Goal: Information Seeking & Learning: Understand process/instructions

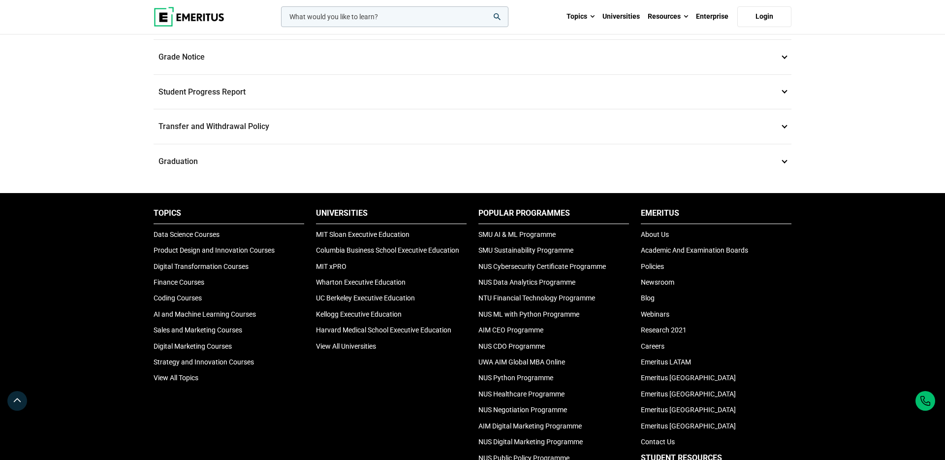
scroll to position [720, 0]
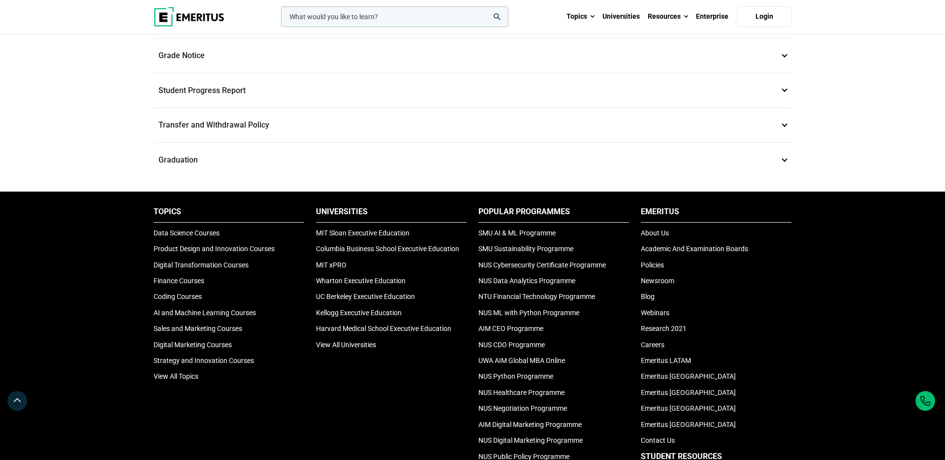
click at [357, 126] on p "Transfer and Withdrawal Policy 16" at bounding box center [473, 125] width 638 height 34
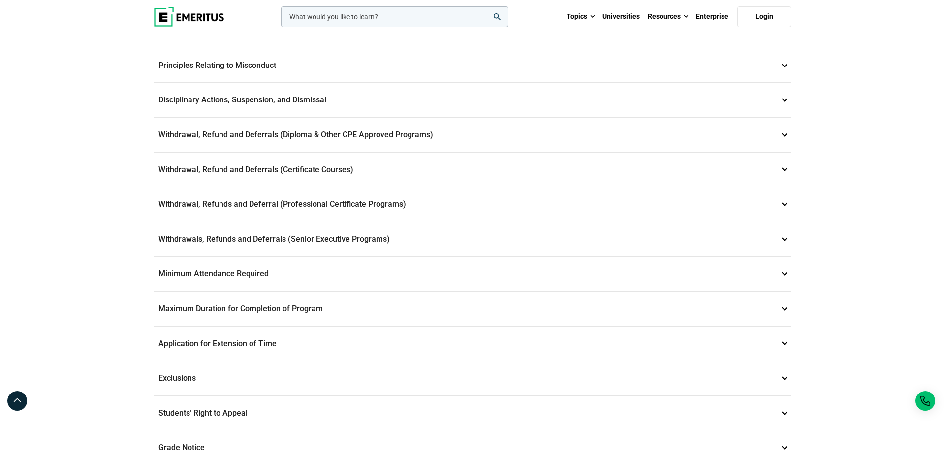
scroll to position [203, 0]
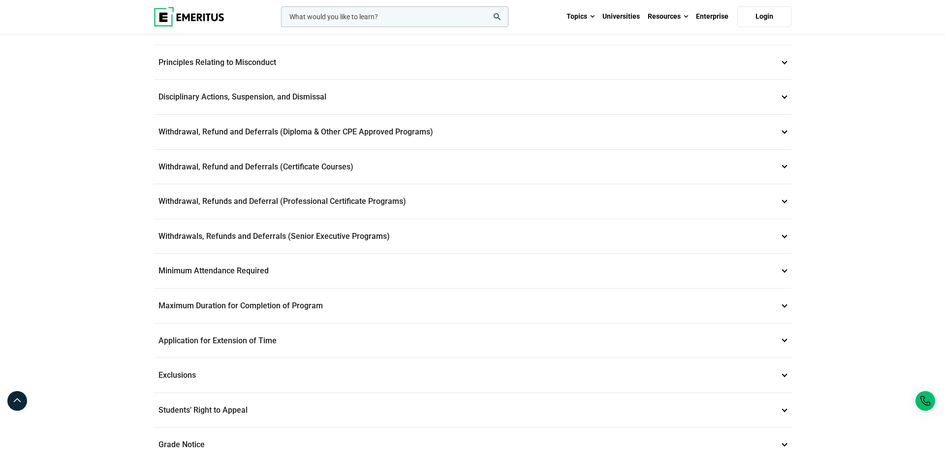
click at [352, 235] on p "Withdrawals, Refunds and Deferrals (Senior Executive Programs) 9" at bounding box center [473, 236] width 638 height 34
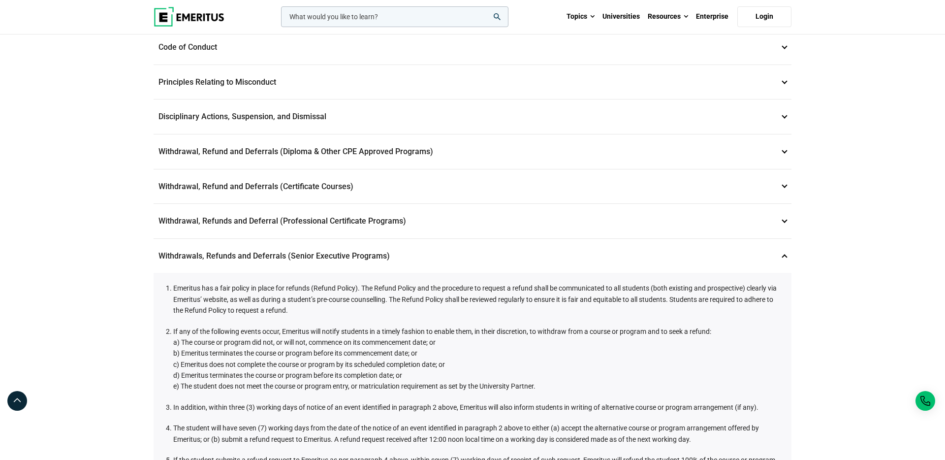
scroll to position [178, 0]
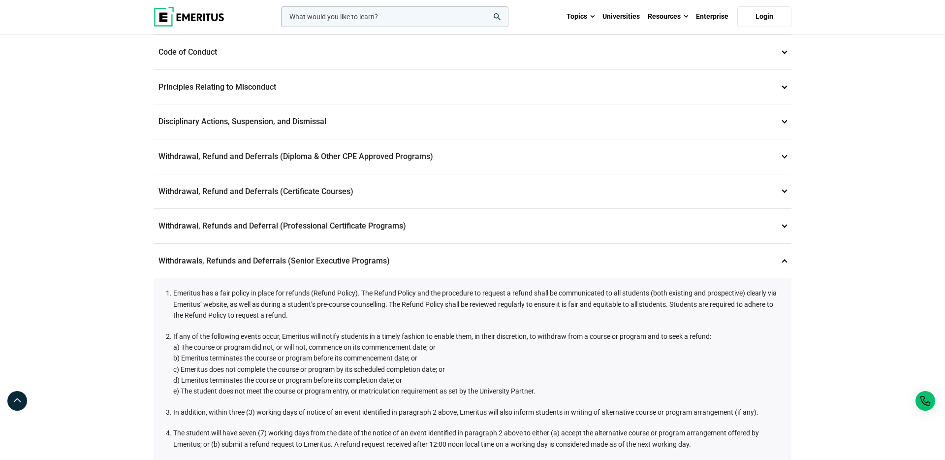
click at [372, 190] on p "Withdrawal, Refund and Deferrals (Certificate Courses) 7" at bounding box center [473, 191] width 638 height 34
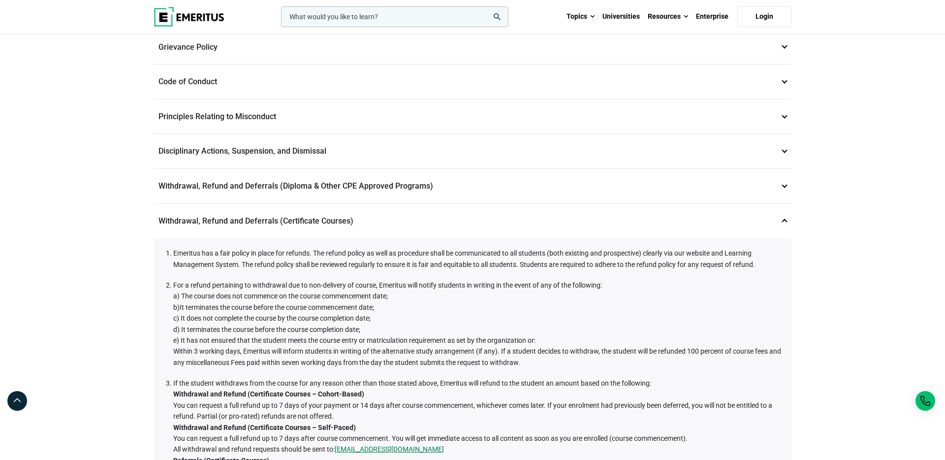
scroll to position [147, 0]
click at [393, 218] on p "Withdrawal, Refund and Deferrals (Certificate Courses) 7" at bounding box center [473, 222] width 638 height 34
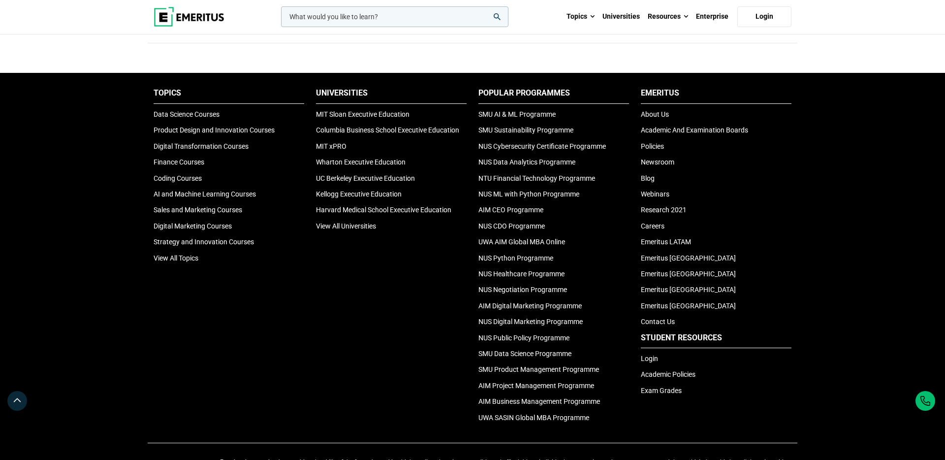
scroll to position [3284, 0]
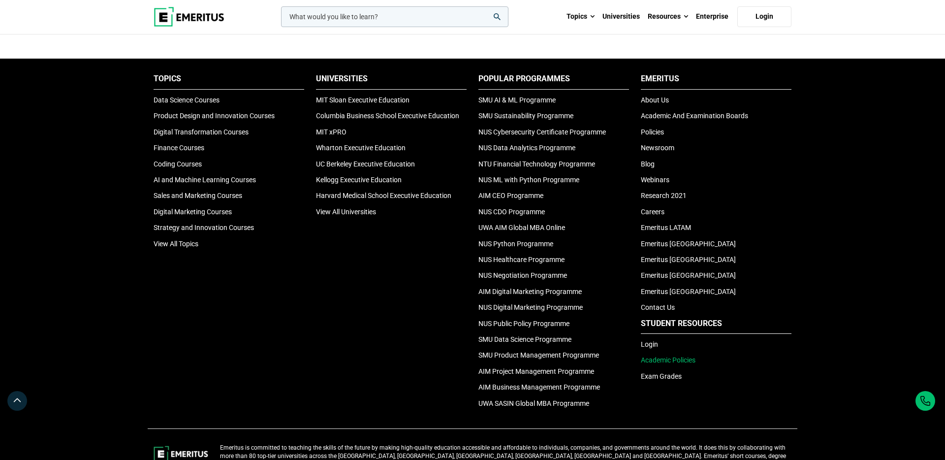
click at [673, 361] on link "Academic Policies" at bounding box center [668, 360] width 55 height 8
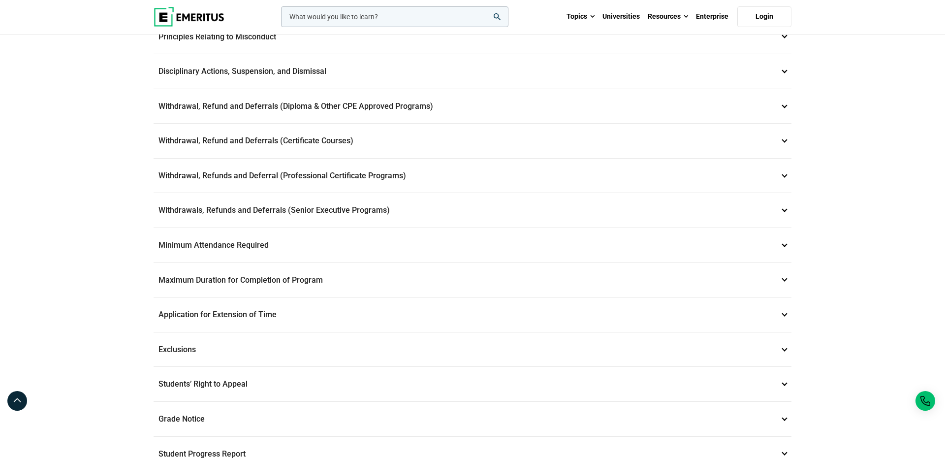
scroll to position [360, 0]
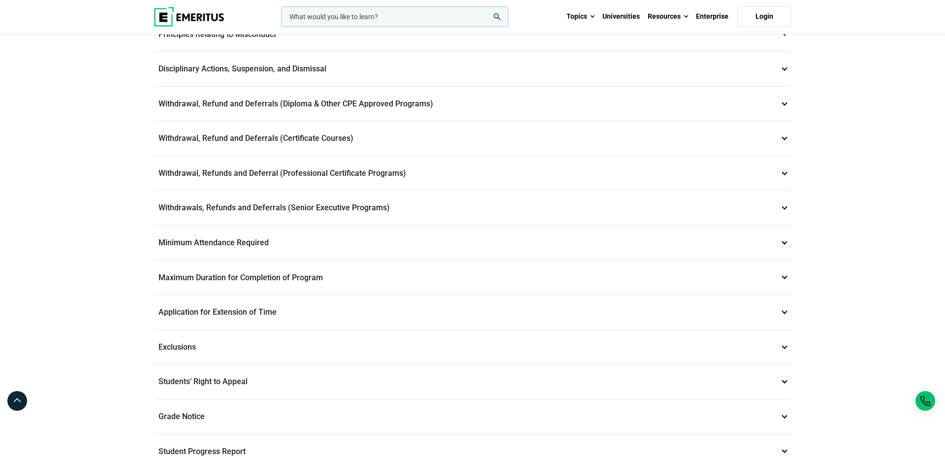
click at [443, 207] on p "Withdrawals, Refunds and Deferrals (Senior Executive Programs) 9" at bounding box center [473, 207] width 638 height 34
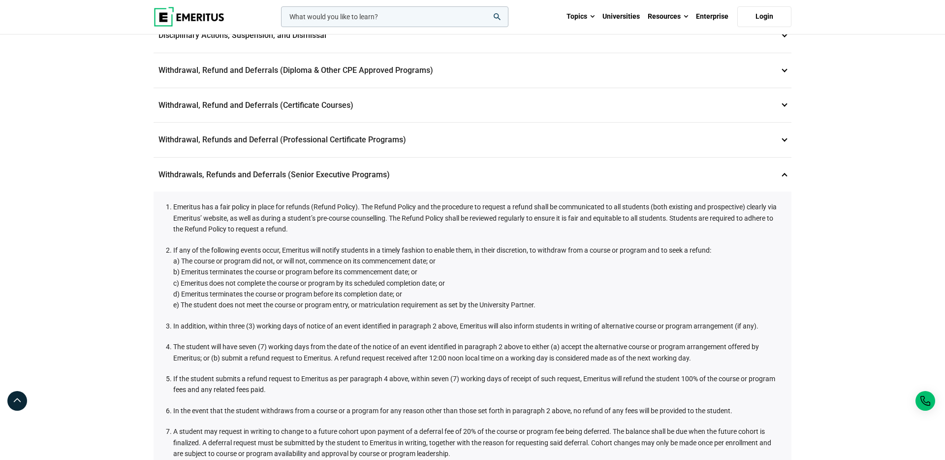
scroll to position [260, 0]
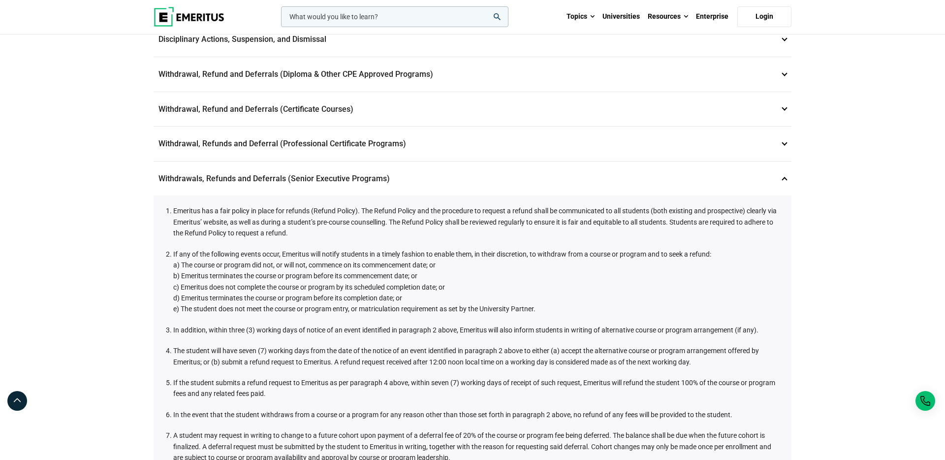
click at [276, 134] on p "Withdrawal, Refunds and Deferral (Professional Certificate Programs) 8" at bounding box center [473, 143] width 638 height 34
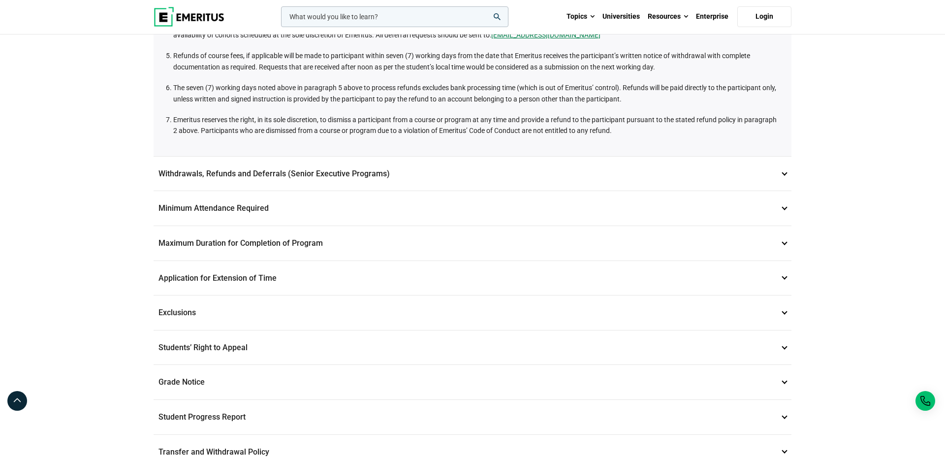
scroll to position [716, 0]
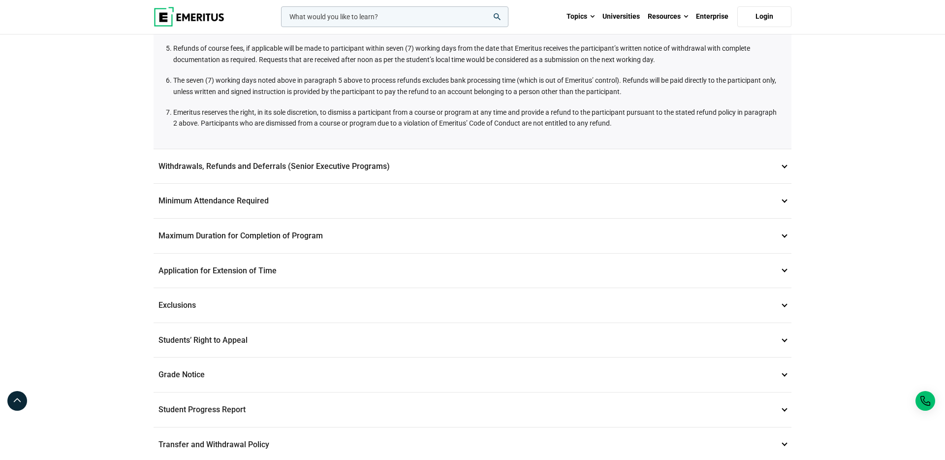
click at [292, 169] on p "Withdrawals, Refunds and Deferrals (Senior Executive Programs) 9" at bounding box center [473, 166] width 638 height 34
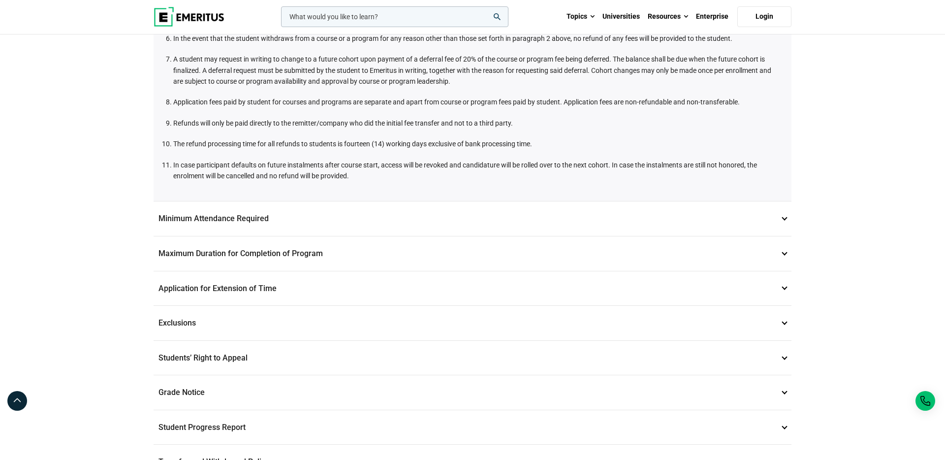
scroll to position [644, 0]
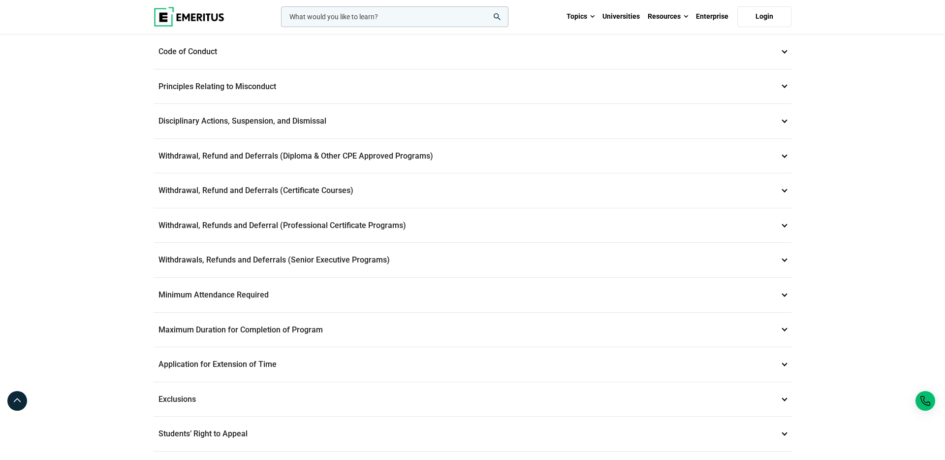
scroll to position [319, 0]
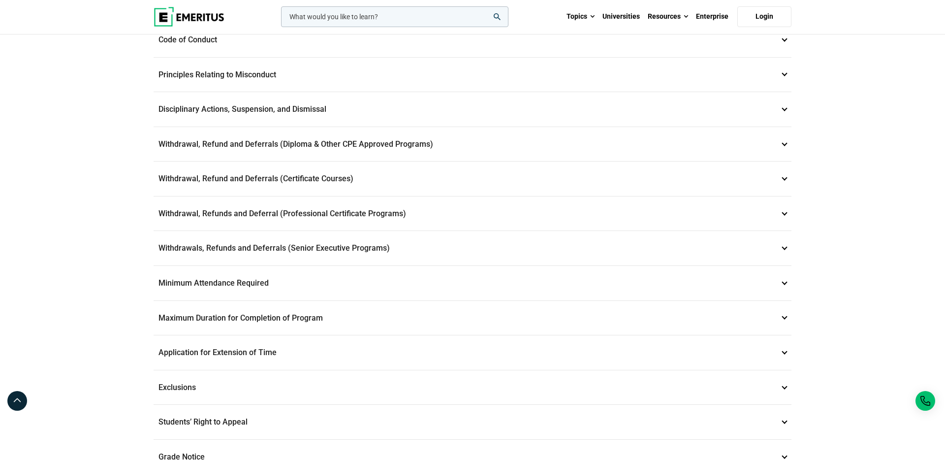
drag, startPoint x: 146, startPoint y: 125, endPoint x: 662, endPoint y: 250, distance: 530.7
click at [662, 251] on div "Student and Academic Policies Data Privacy 1 Emeritus is committed to maintaini…" at bounding box center [472, 154] width 945 height 877
click at [662, 250] on p "Withdrawals, Refunds and Deferrals (Senior Executive Programs) 9" at bounding box center [473, 248] width 638 height 34
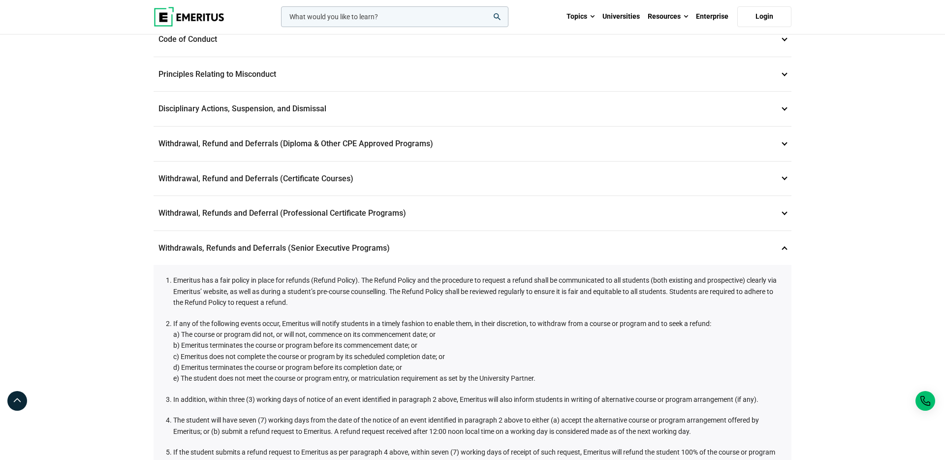
scroll to position [202, 0]
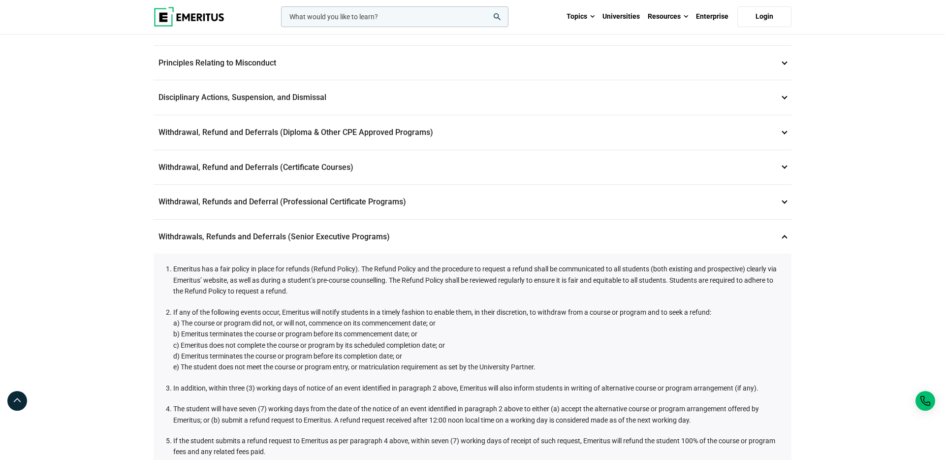
click at [642, 240] on p "Withdrawals, Refunds and Deferrals (Senior Executive Programs) 9" at bounding box center [473, 236] width 638 height 34
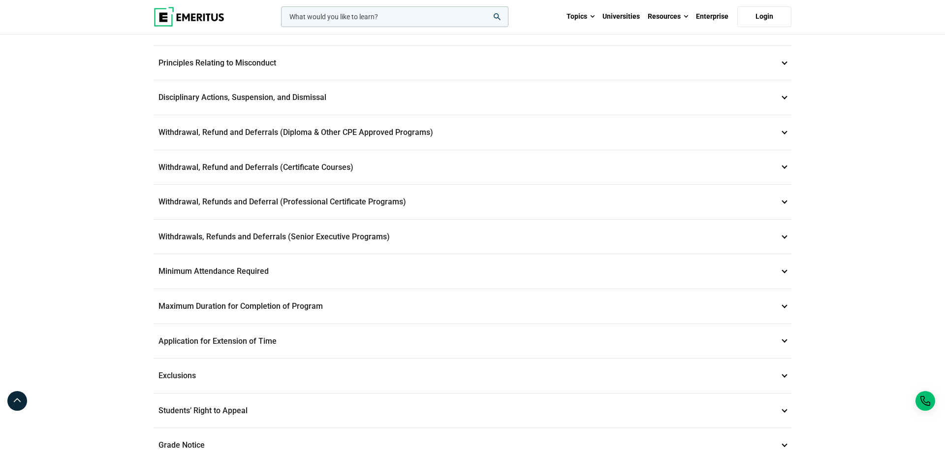
click at [604, 164] on p "Withdrawal, Refund and Deferrals (Certificate Courses) 7" at bounding box center [473, 167] width 638 height 34
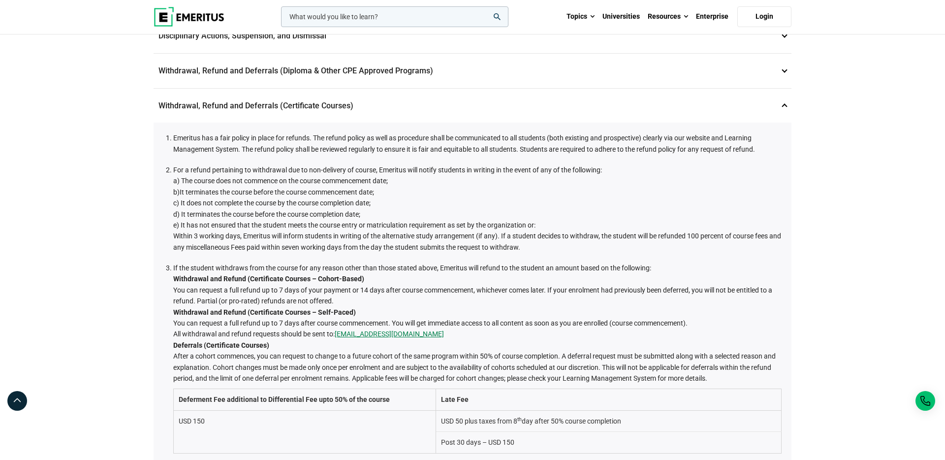
scroll to position [265, 0]
click at [598, 98] on p "Withdrawal, Refund and Deferrals (Certificate Courses) 7" at bounding box center [473, 105] width 638 height 34
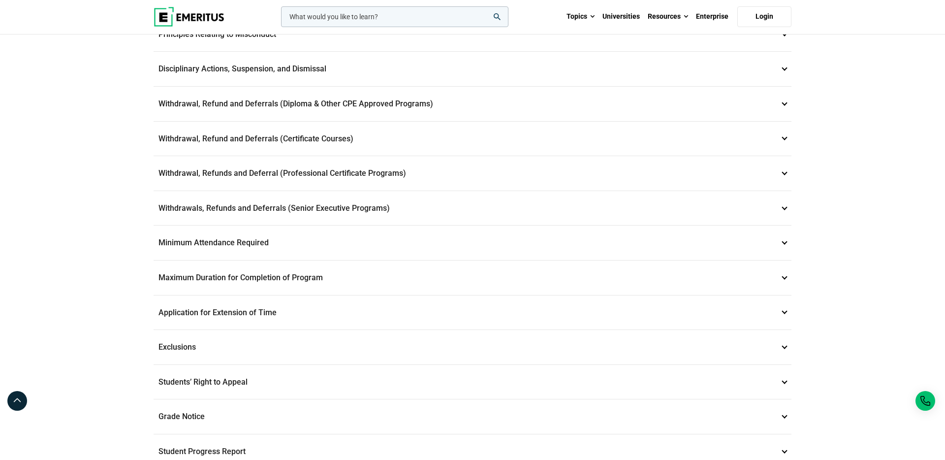
scroll to position [228, 0]
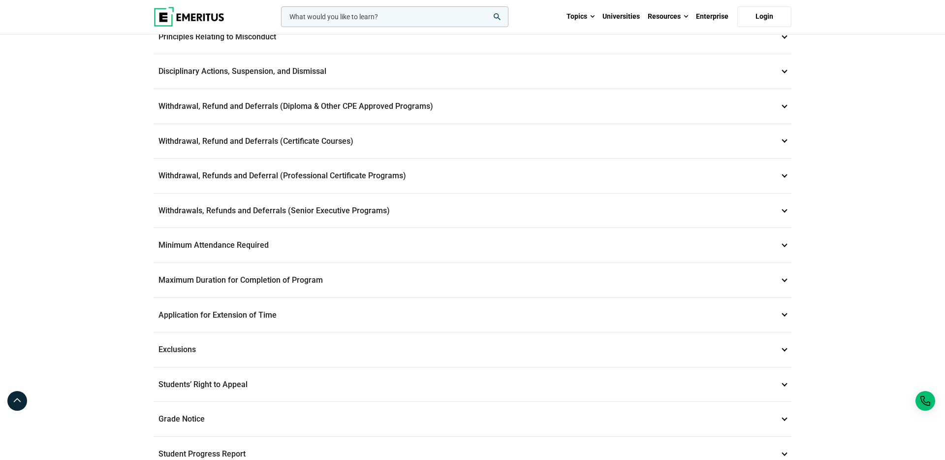
click at [349, 147] on p "Withdrawal, Refund and Deferrals (Certificate Courses) 7" at bounding box center [473, 141] width 638 height 34
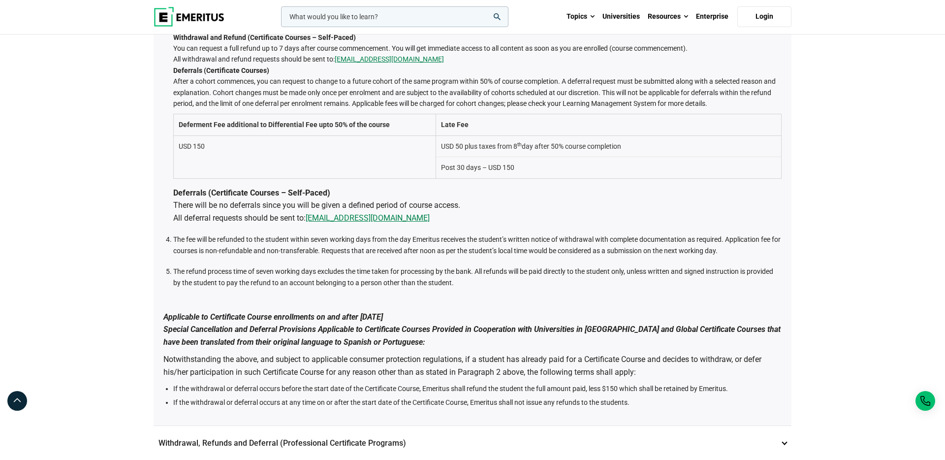
scroll to position [534, 0]
